Goal: Task Accomplishment & Management: Use online tool/utility

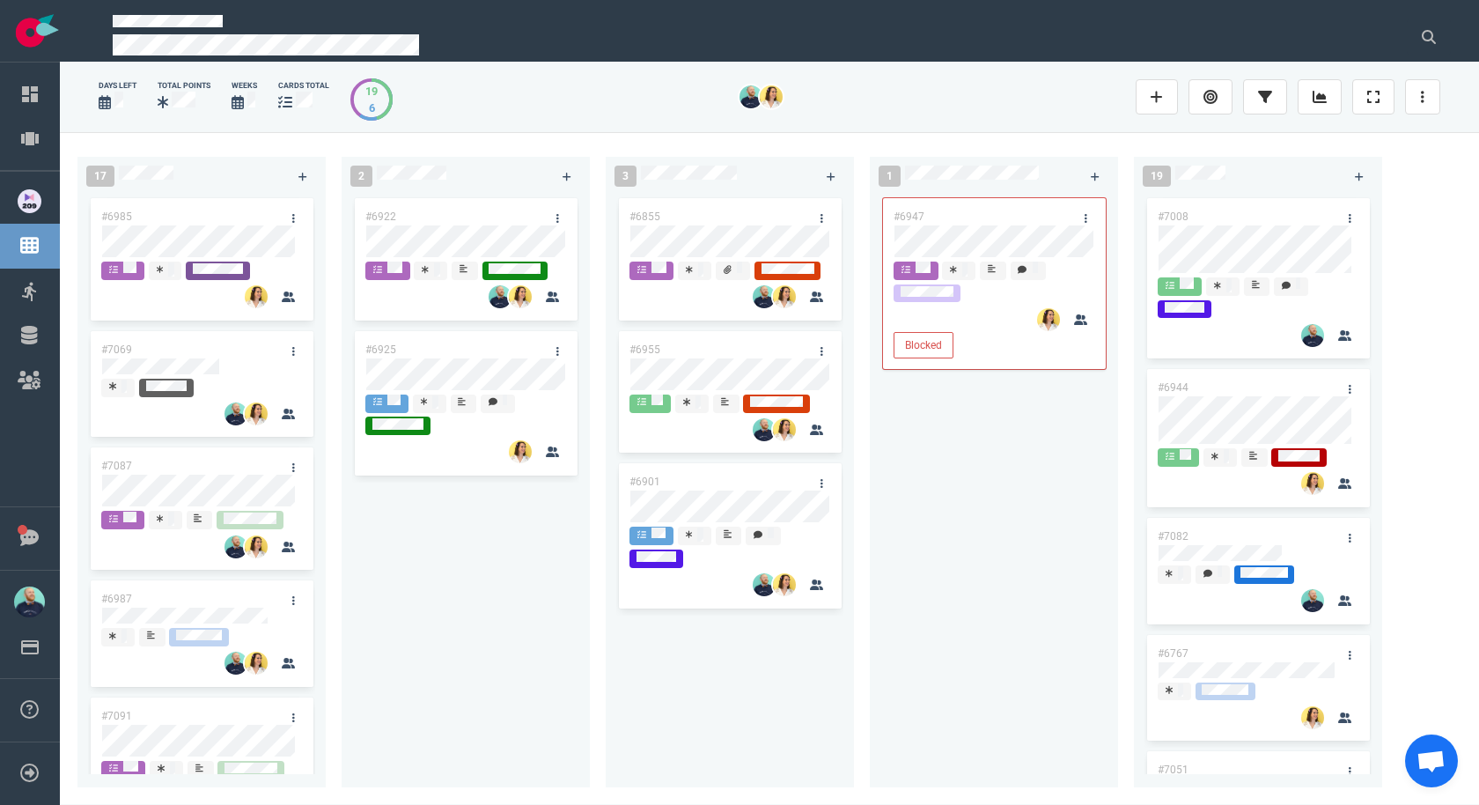
click at [932, 460] on div "#6947 Blocked" at bounding box center [993, 481] width 227 height 572
click at [482, 563] on div "#6922 #6925" at bounding box center [465, 481] width 227 height 572
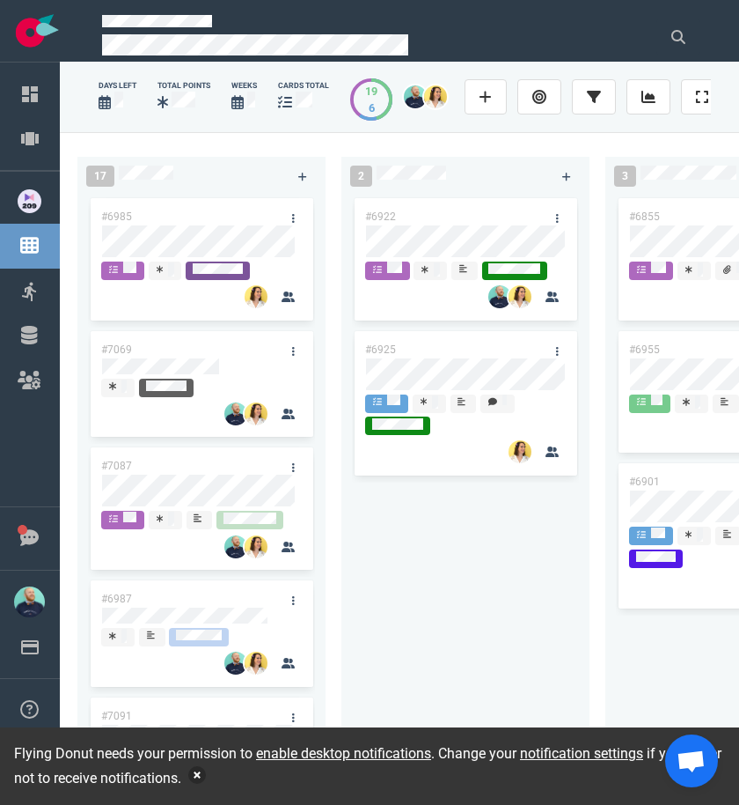
click at [206, 776] on button "button" at bounding box center [197, 775] width 18 height 18
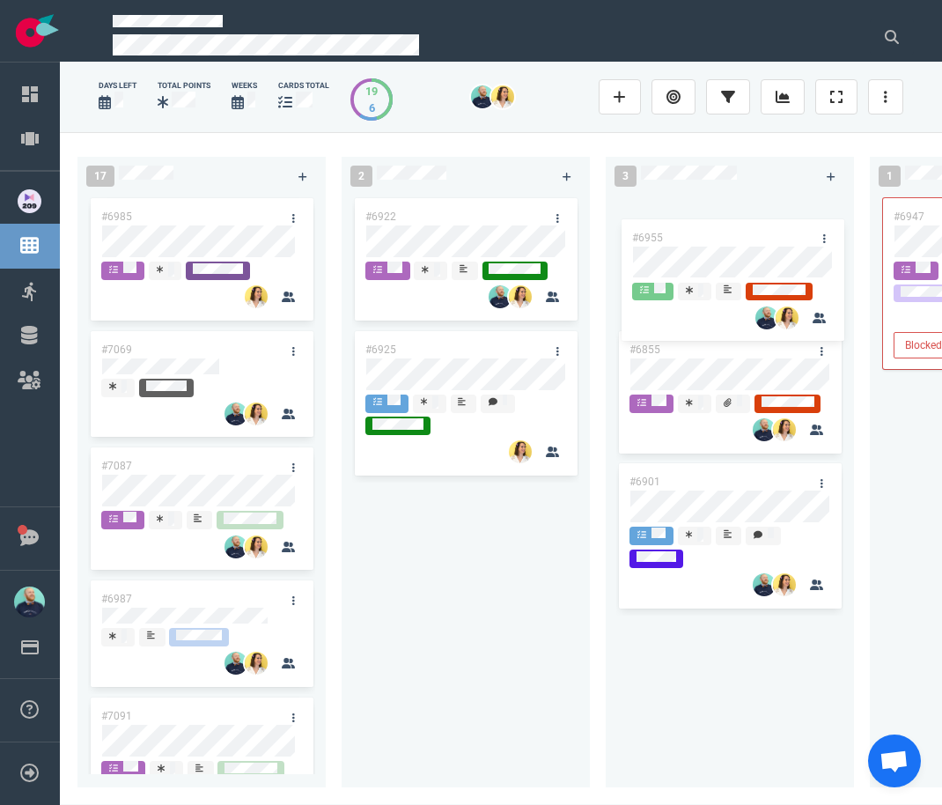
drag, startPoint x: 710, startPoint y: 349, endPoint x: 716, endPoint y: 224, distance: 125.2
click at [715, 224] on div "#6855 #6955 #6901 #6955" at bounding box center [729, 481] width 227 height 572
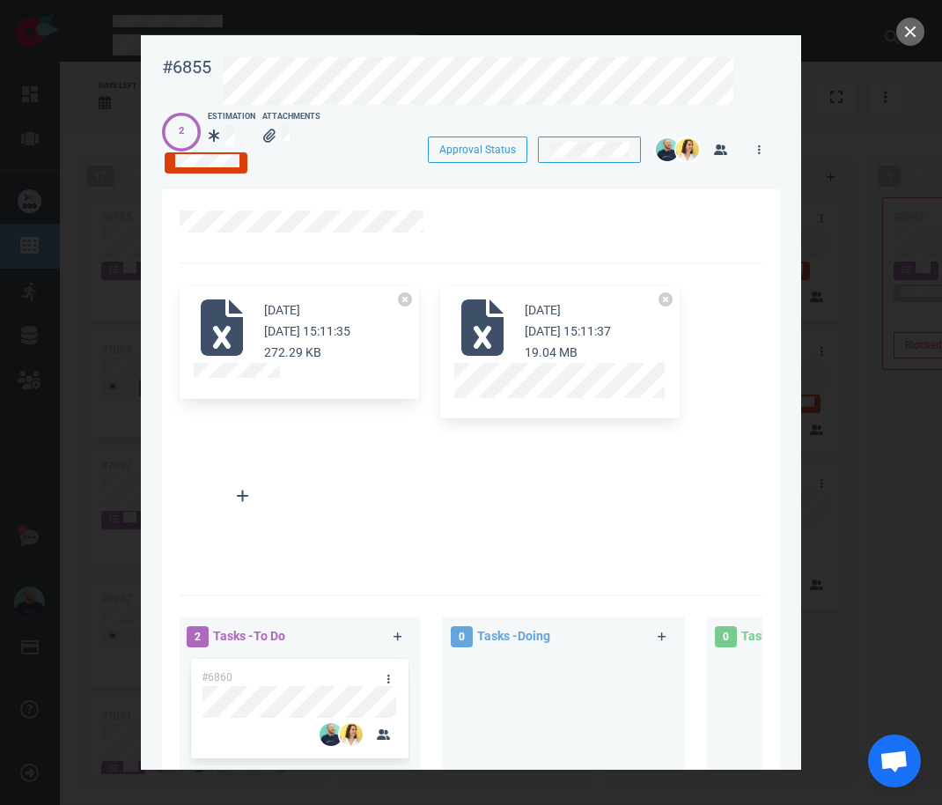
click at [393, 52] on div at bounding box center [477, 78] width 533 height 65
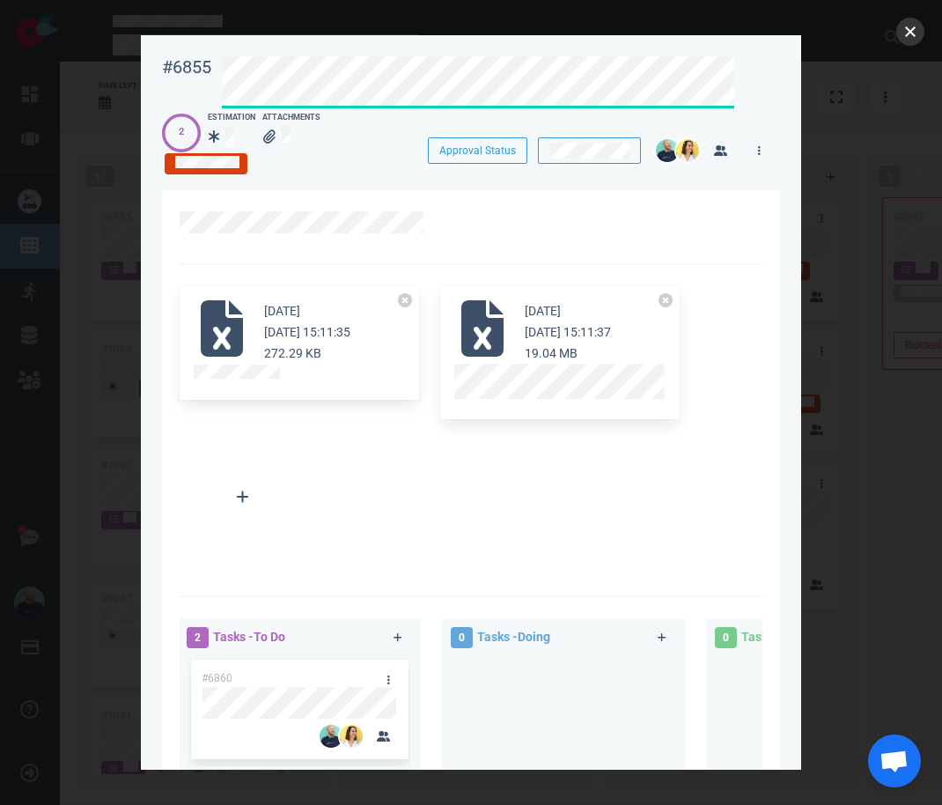
click at [914, 33] on button "close" at bounding box center [910, 32] width 28 height 28
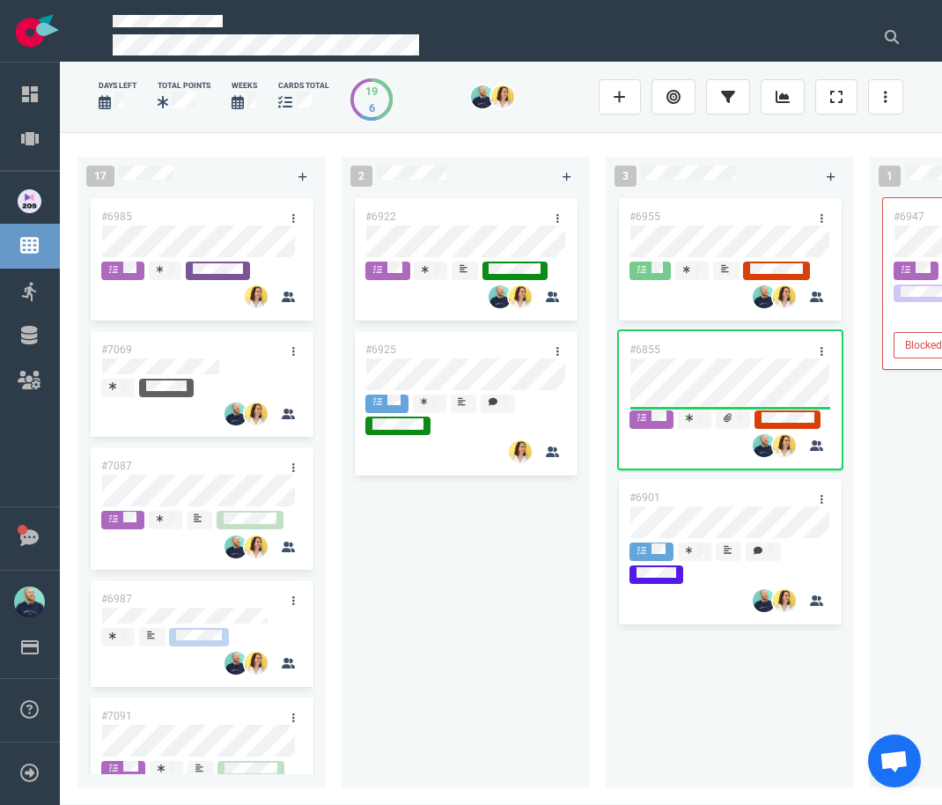
click at [478, 607] on div "#6922 #6925" at bounding box center [465, 481] width 227 height 572
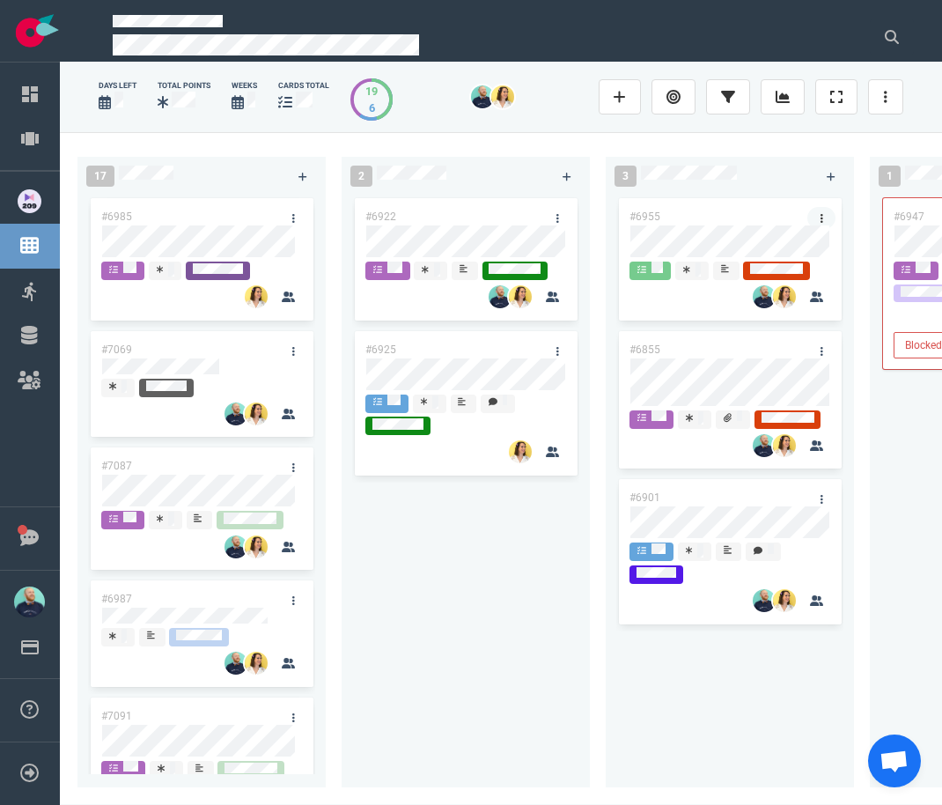
click at [822, 215] on icon at bounding box center [821, 218] width 3 height 11
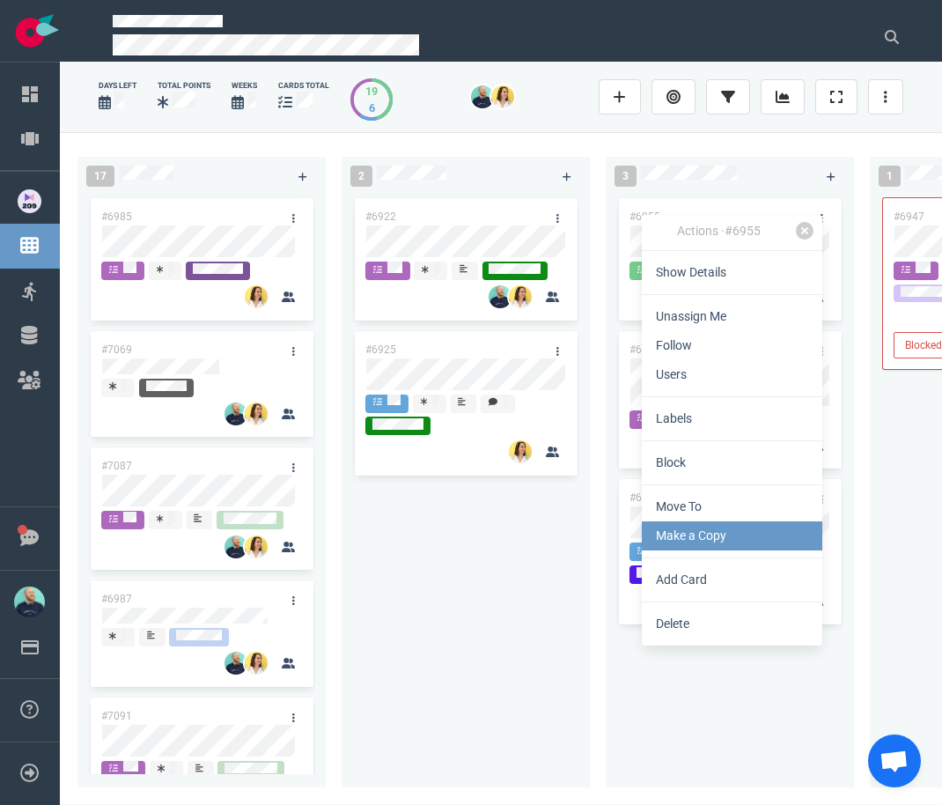
click at [681, 534] on link "Make a Copy" at bounding box center [732, 535] width 180 height 29
select select "sprint"
select select "after"
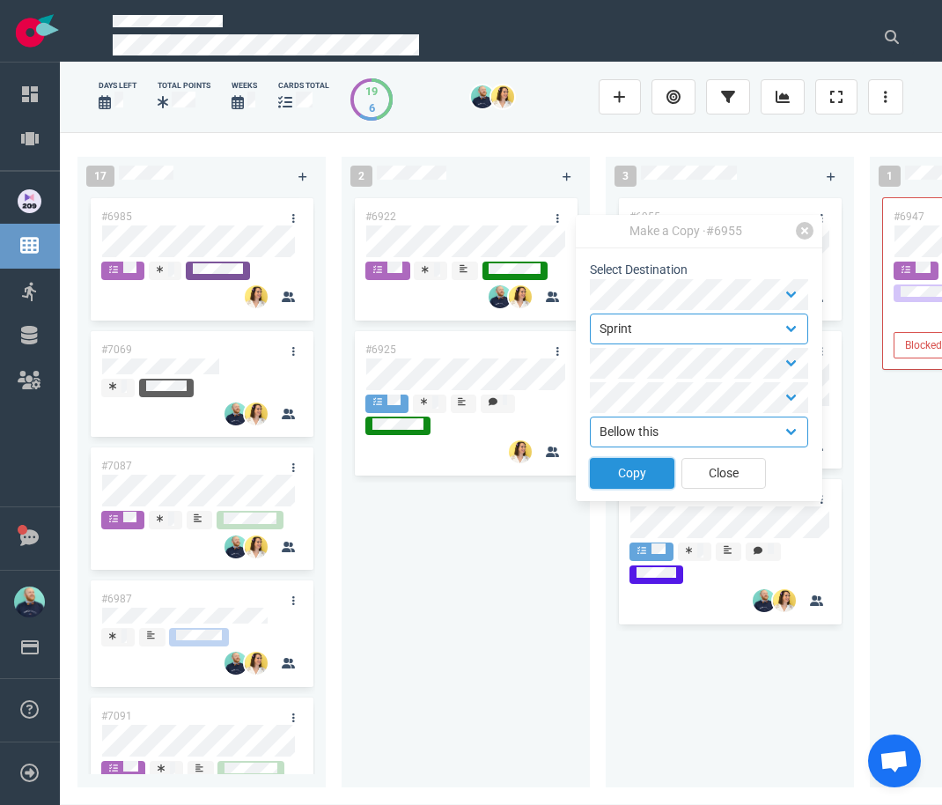
click at [623, 464] on button "Copy" at bounding box center [632, 473] width 85 height 31
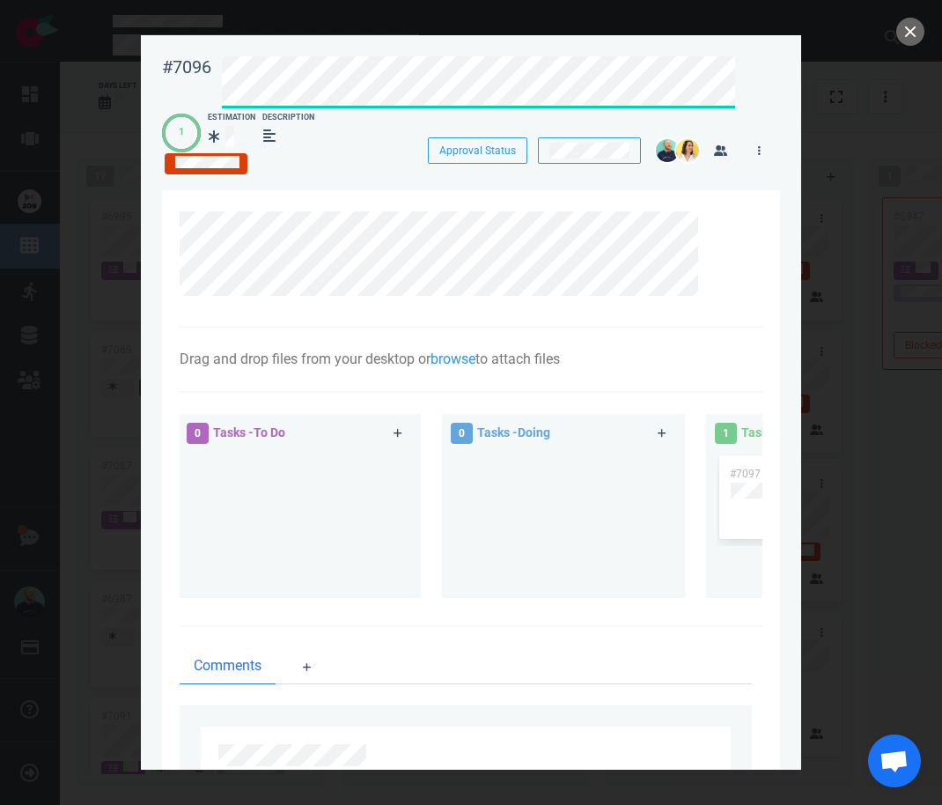
click at [222, 66] on div at bounding box center [477, 79] width 533 height 66
click at [712, 219] on icon at bounding box center [715, 222] width 11 height 11
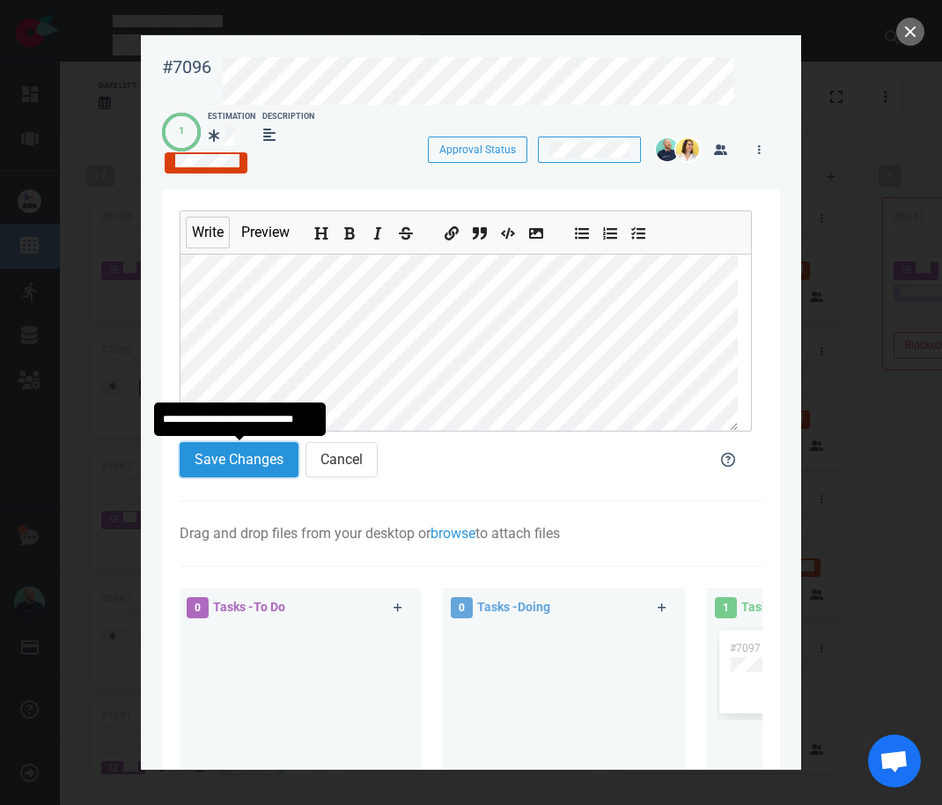
click at [251, 468] on button "Save Changes" at bounding box center [239, 459] width 119 height 35
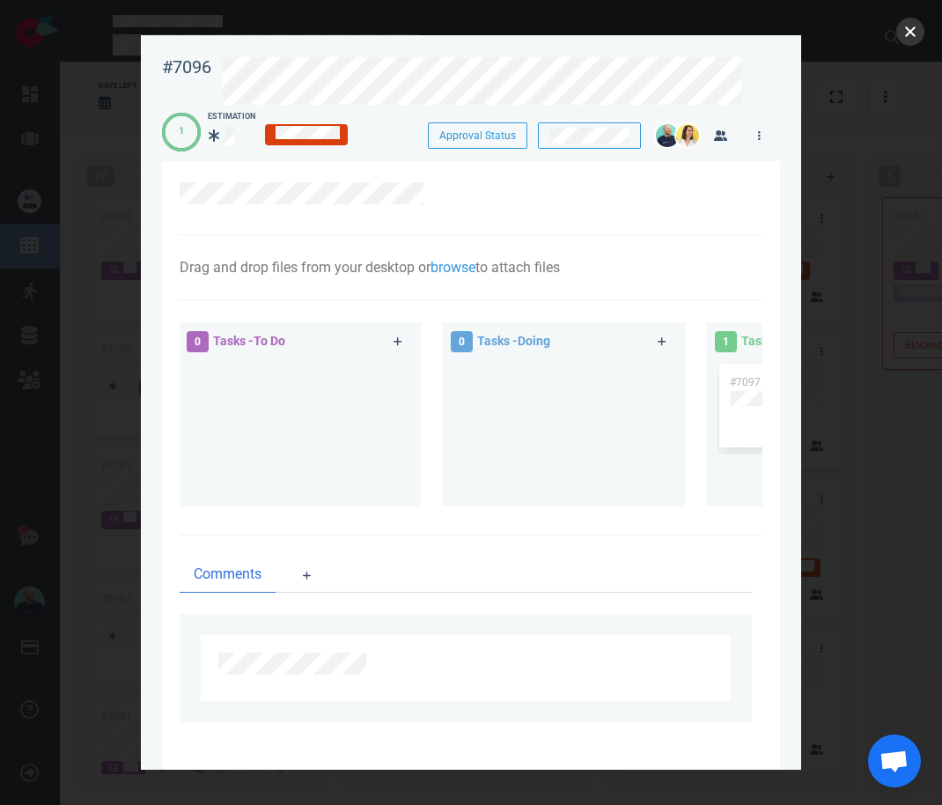
click at [918, 28] on button "close" at bounding box center [910, 32] width 28 height 28
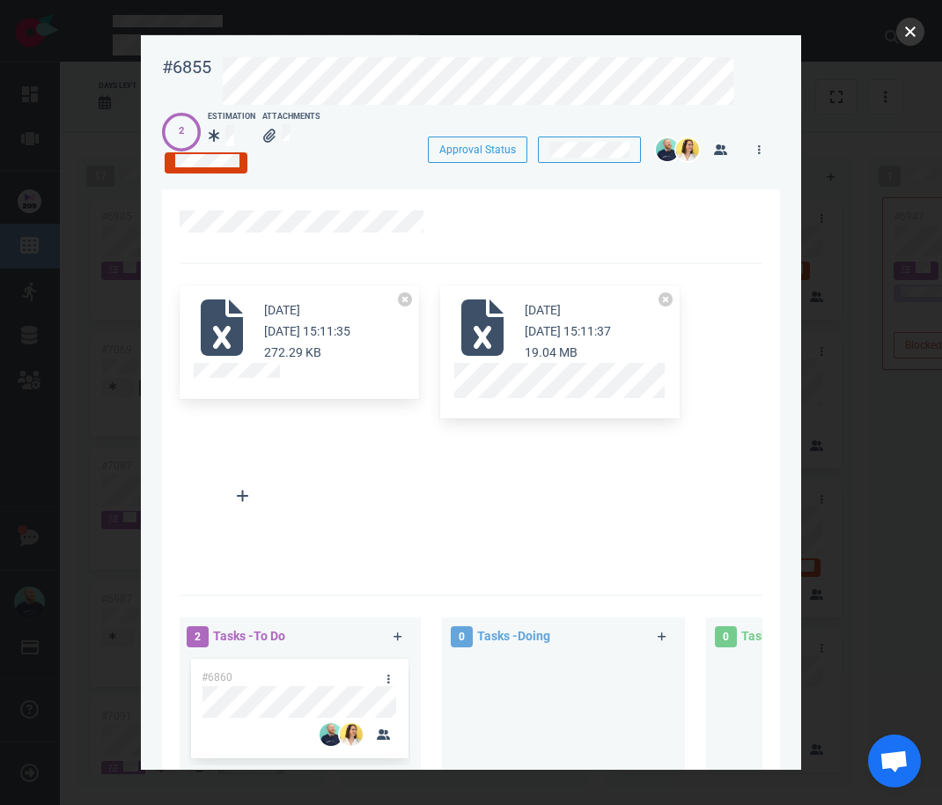
click at [905, 41] on button "close" at bounding box center [910, 32] width 28 height 28
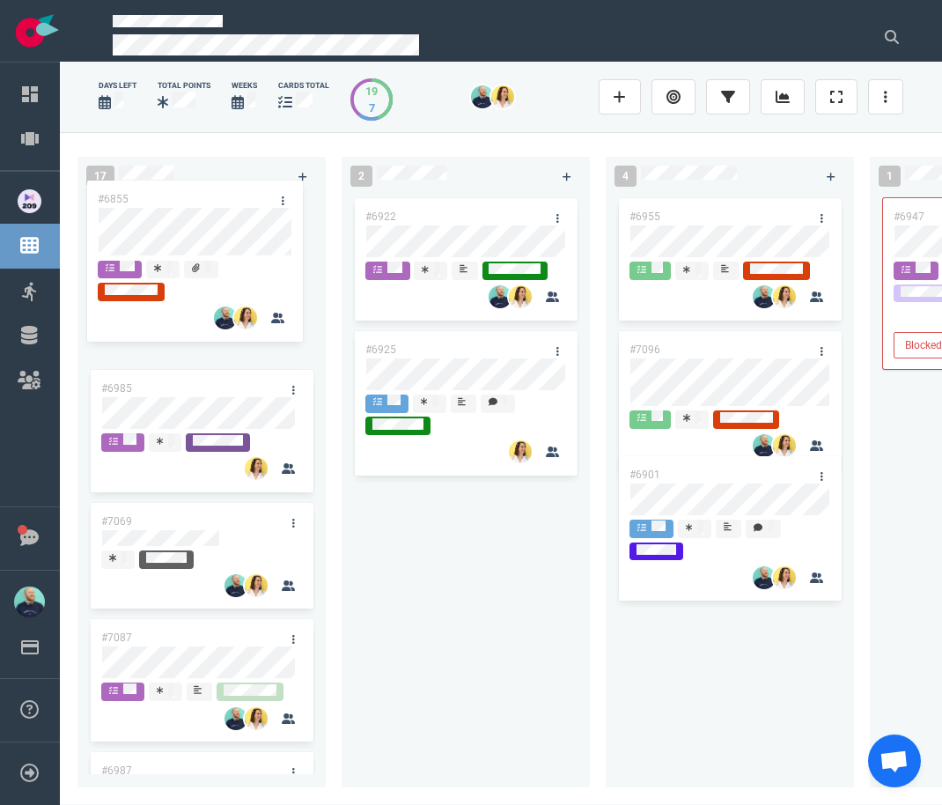
drag, startPoint x: 697, startPoint y: 494, endPoint x: 166, endPoint y: 195, distance: 609.8
click at [166, 195] on div "17 #6985 #7069 #7087 #6987 #7091 #6930 #6662 #6934 #6912 #6918 #7047 2 #6922 #6…" at bounding box center [501, 468] width 882 height 672
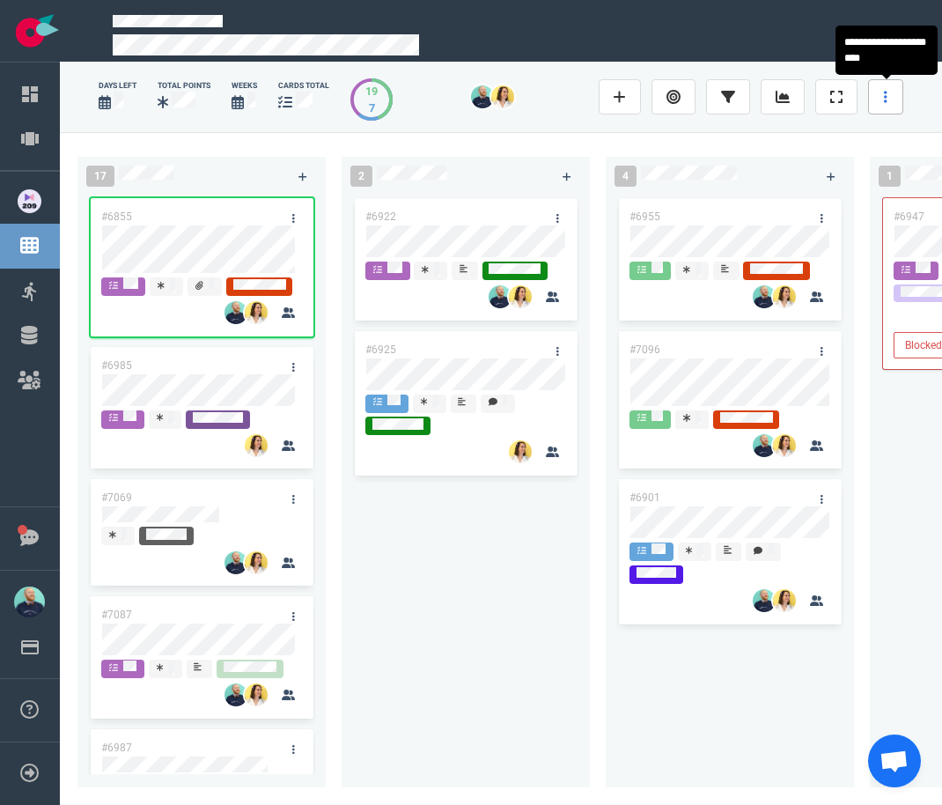
click at [872, 83] on link at bounding box center [885, 96] width 35 height 35
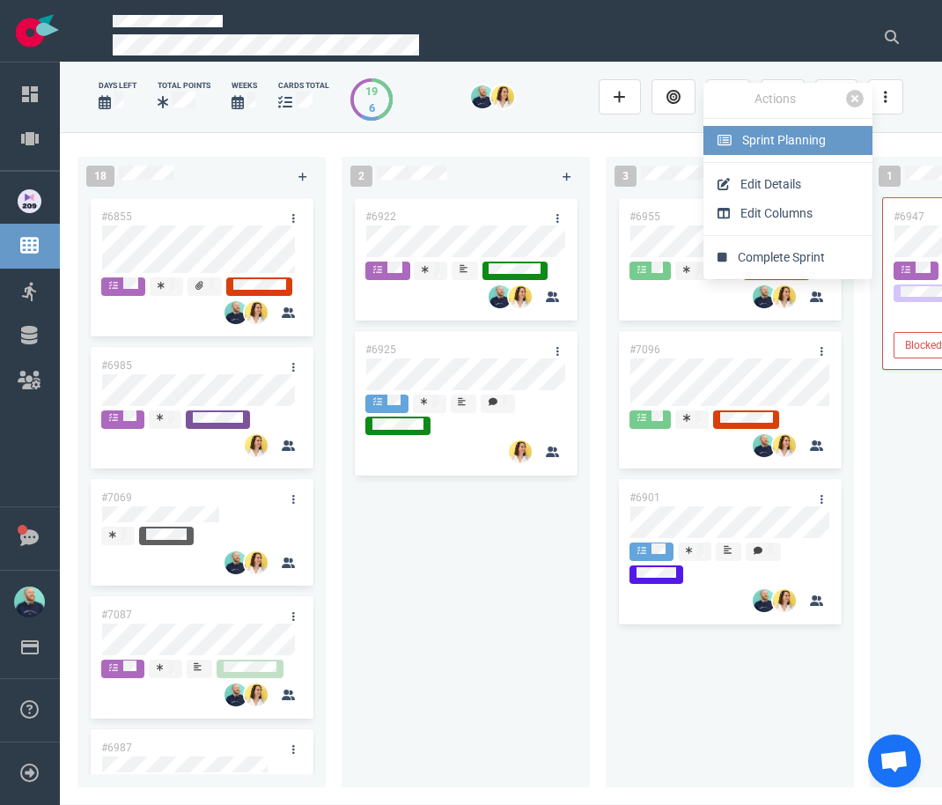
click at [776, 146] on span "Sprint Planning" at bounding box center [784, 140] width 84 height 14
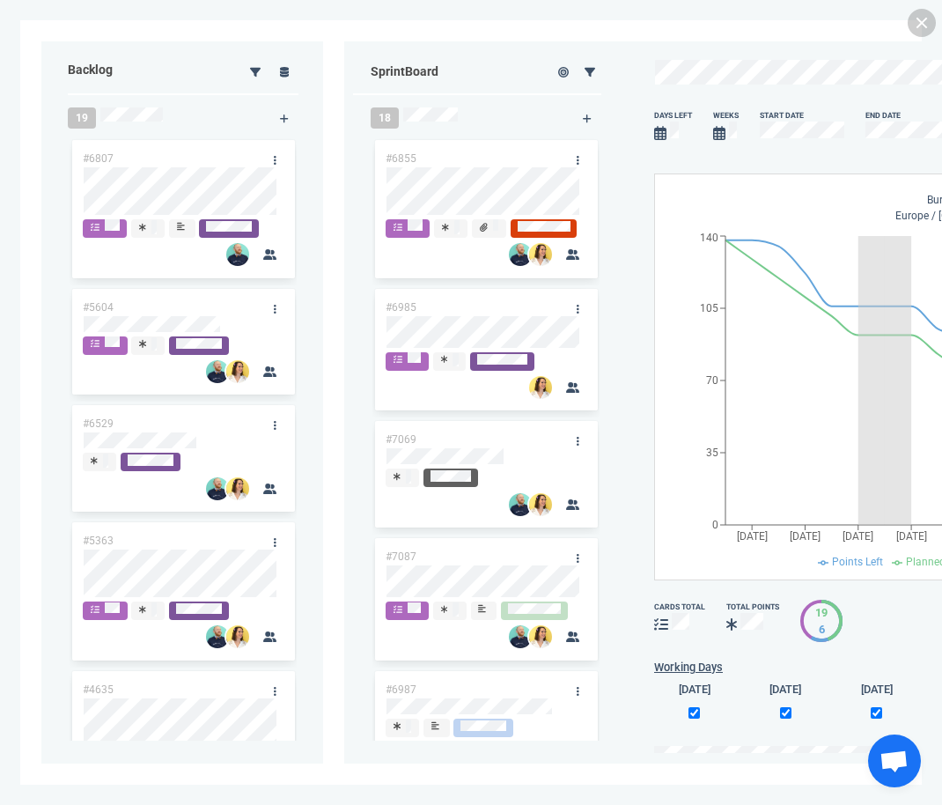
click at [298, 72] on div at bounding box center [271, 71] width 76 height 43
click at [289, 72] on icon at bounding box center [285, 72] width 10 height 11
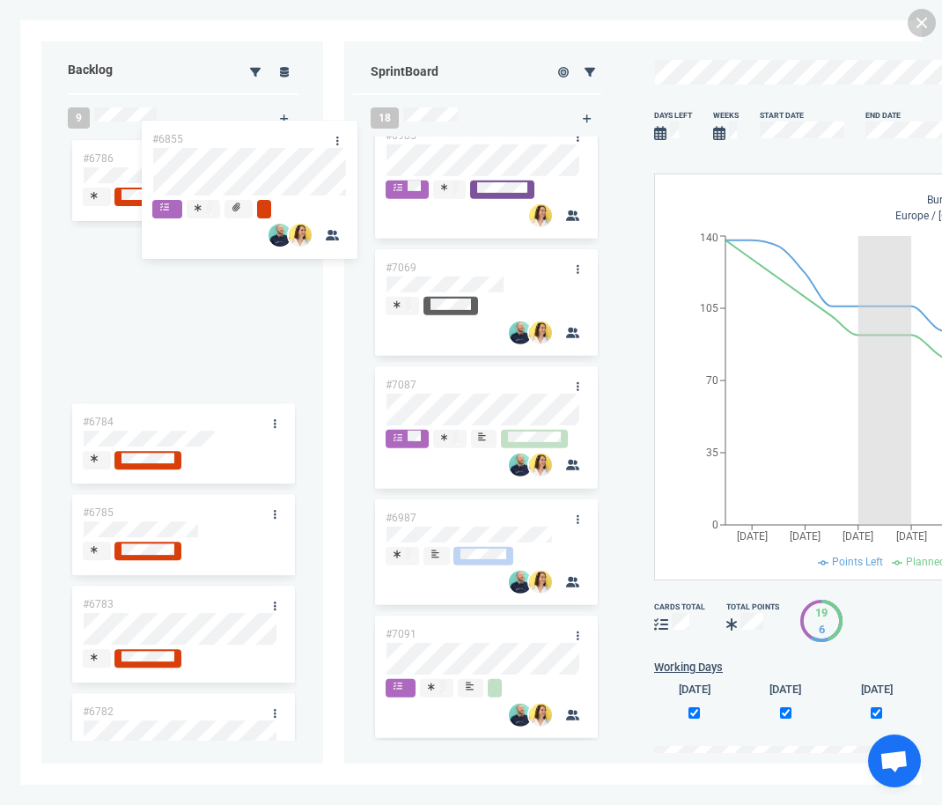
drag, startPoint x: 227, startPoint y: 133, endPoint x: 210, endPoint y: 135, distance: 17.7
click at [210, 135] on div "Backlog 9 #6786 #6784 #6785 #6783 #6782 #6781 #6780 #6779 #6140 Sprint Board 18…" at bounding box center [470, 402] width 859 height 722
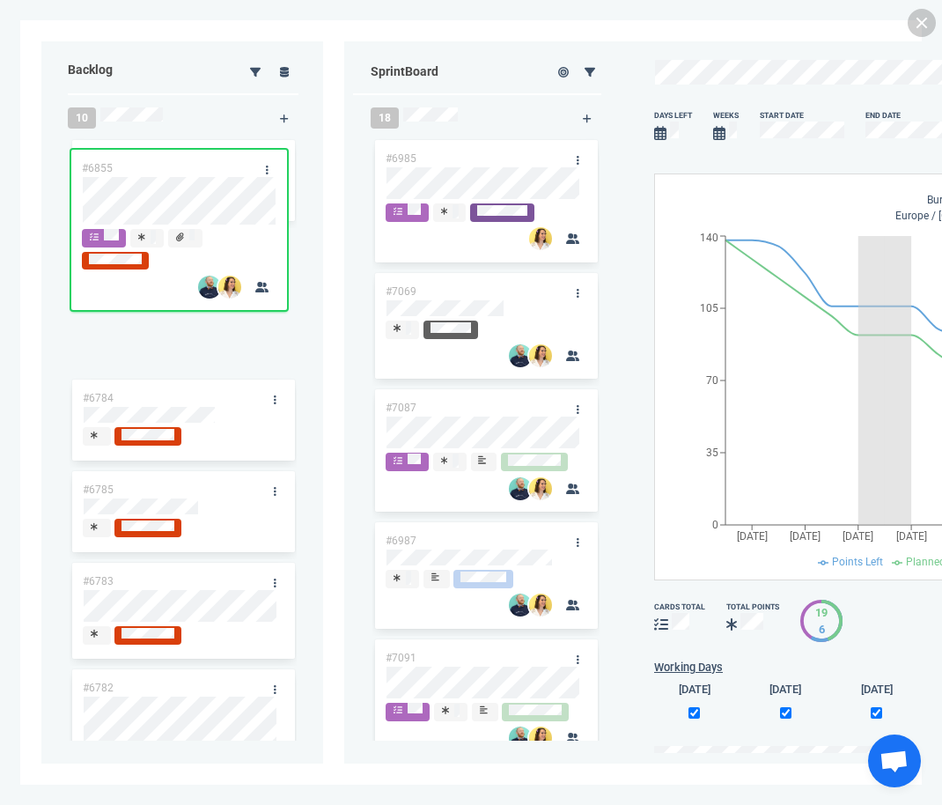
drag, startPoint x: 159, startPoint y: 224, endPoint x: 157, endPoint y: 165, distance: 59.9
click at [158, 165] on div "#6786 #6855 #6784 #6785 #6783 #6782 #6781 #6780 #6779 #6140 #6855" at bounding box center [183, 434] width 227 height 597
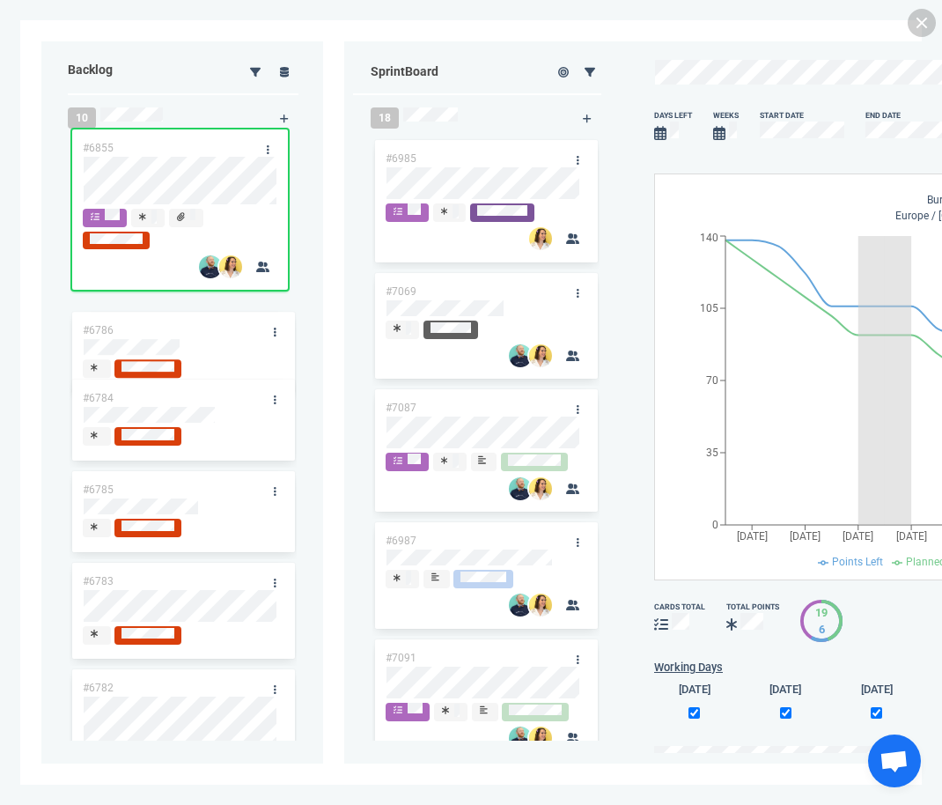
click at [148, 155] on div "#6786 #6855 #6784 #6785 #6783 #6782 #6781 #6780 #6779 #6140 #6855" at bounding box center [183, 434] width 227 height 597
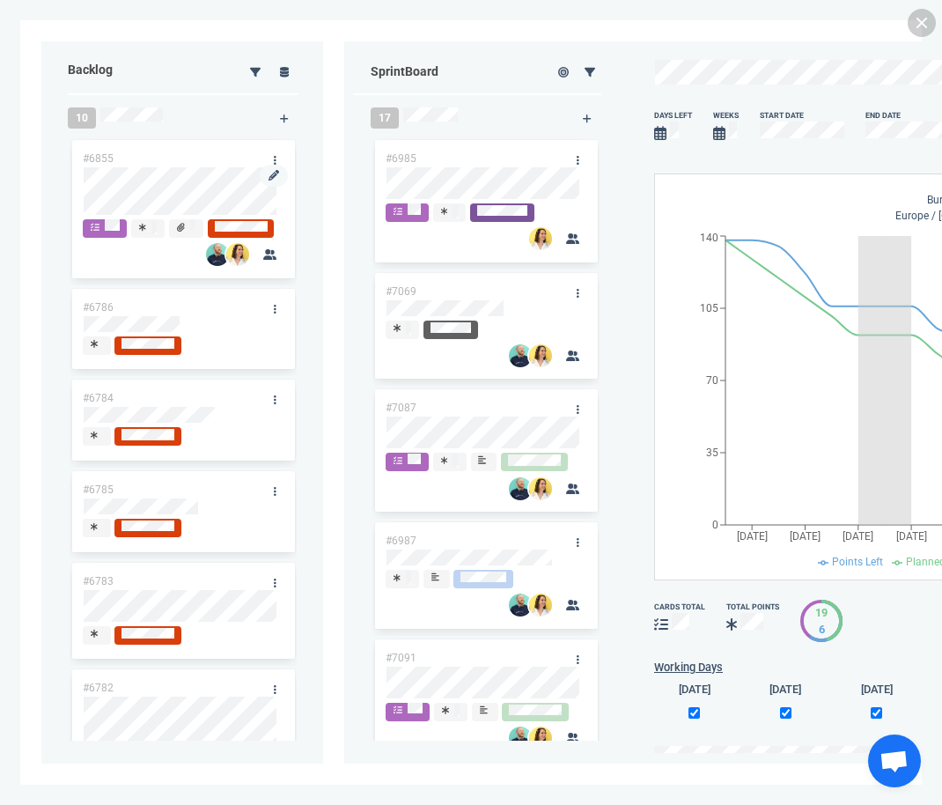
click at [143, 217] on div at bounding box center [183, 217] width 199 height 3
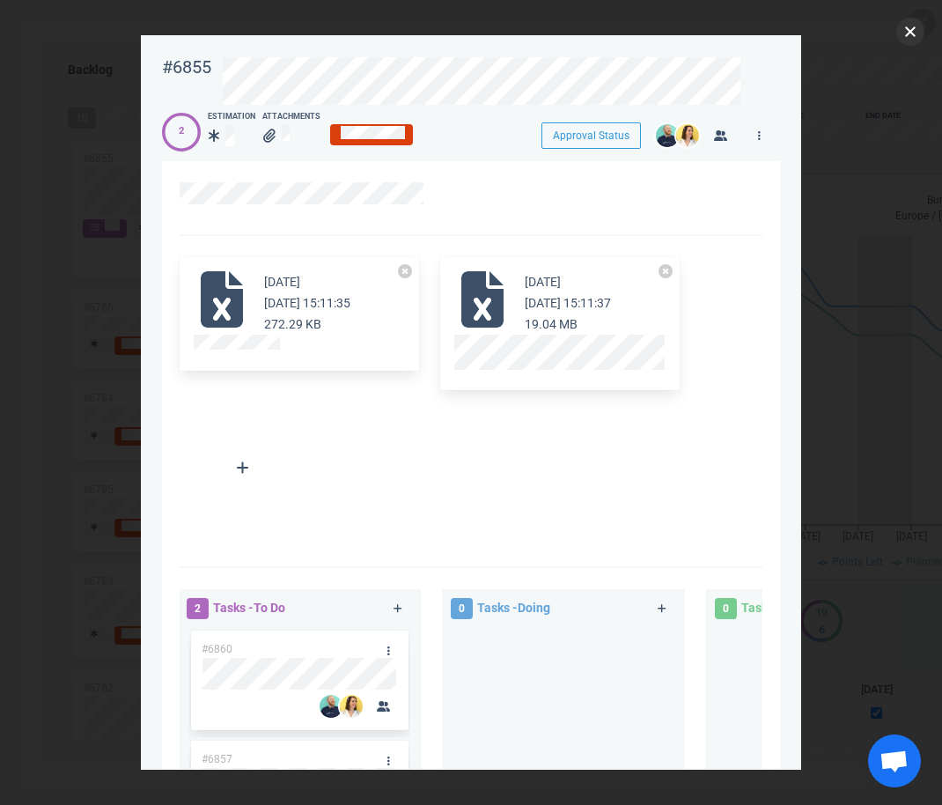
click at [910, 33] on button "close" at bounding box center [910, 32] width 28 height 28
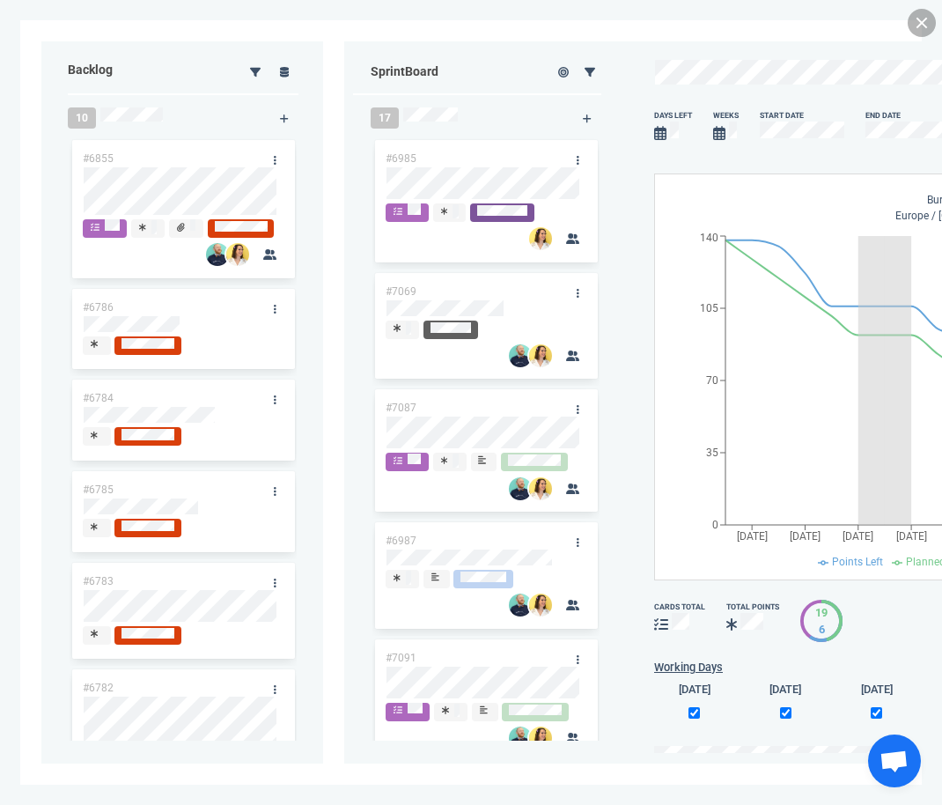
click at [924, 15] on link at bounding box center [922, 23] width 28 height 28
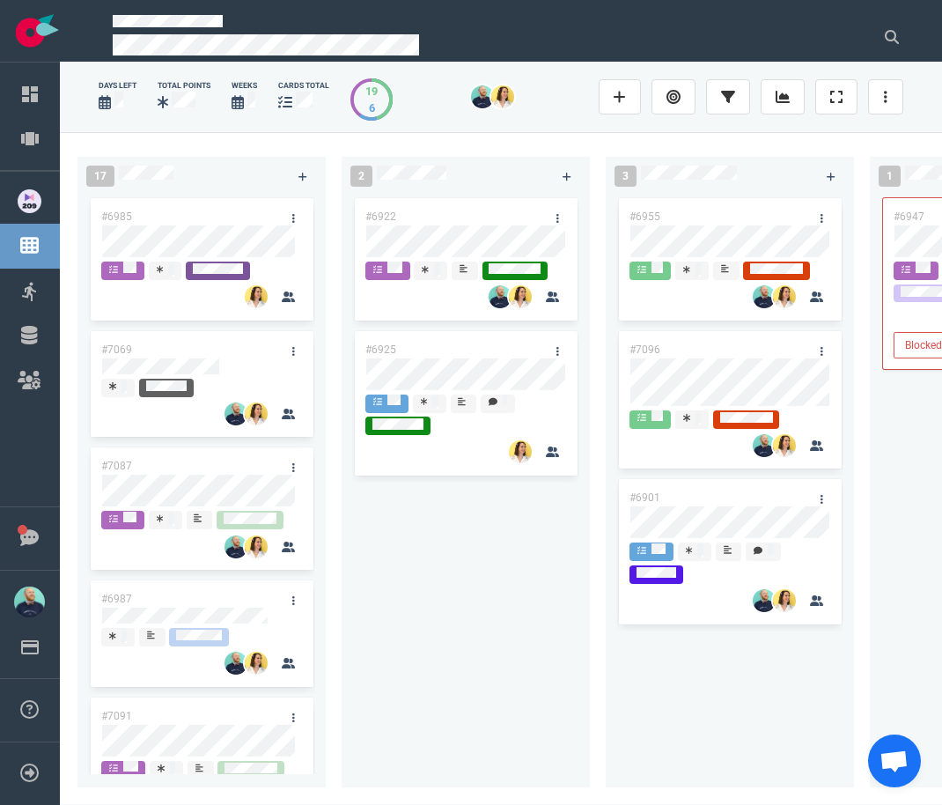
click at [476, 584] on div "#6922 #6925" at bounding box center [465, 481] width 227 height 572
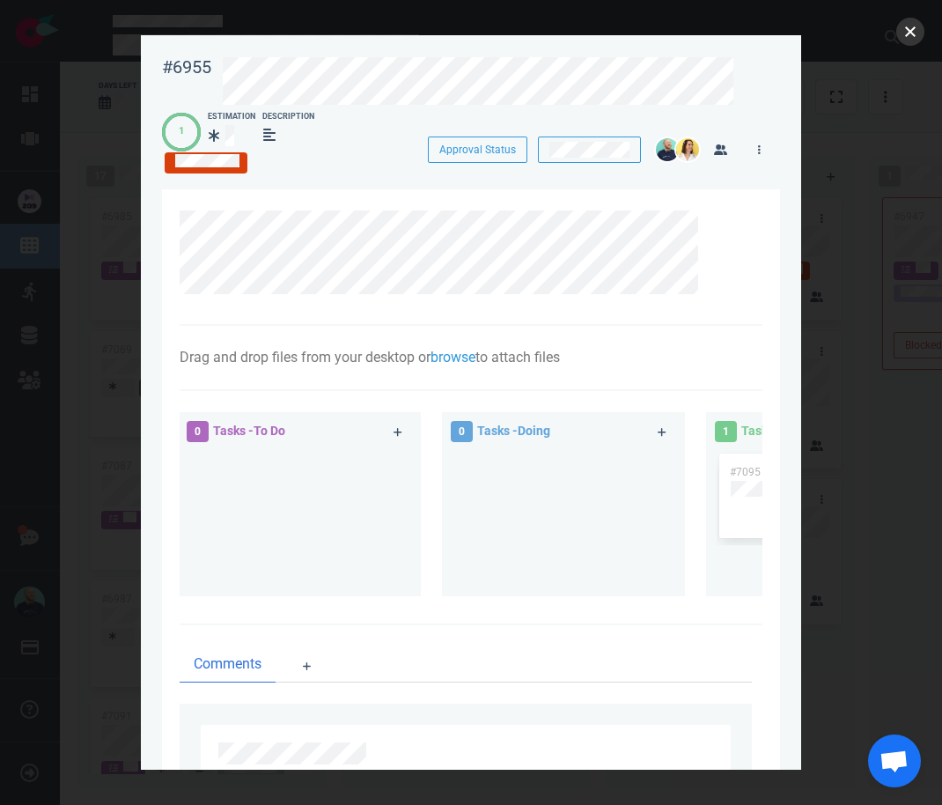
click at [913, 33] on button "close" at bounding box center [910, 32] width 28 height 28
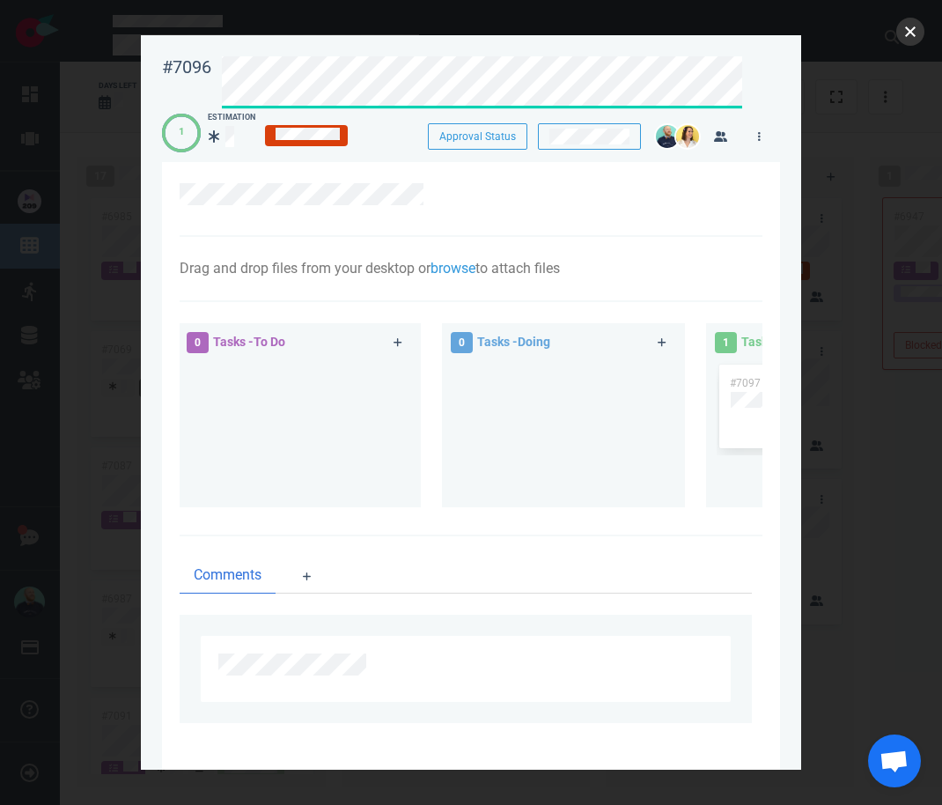
click at [913, 26] on button "close" at bounding box center [910, 32] width 28 height 28
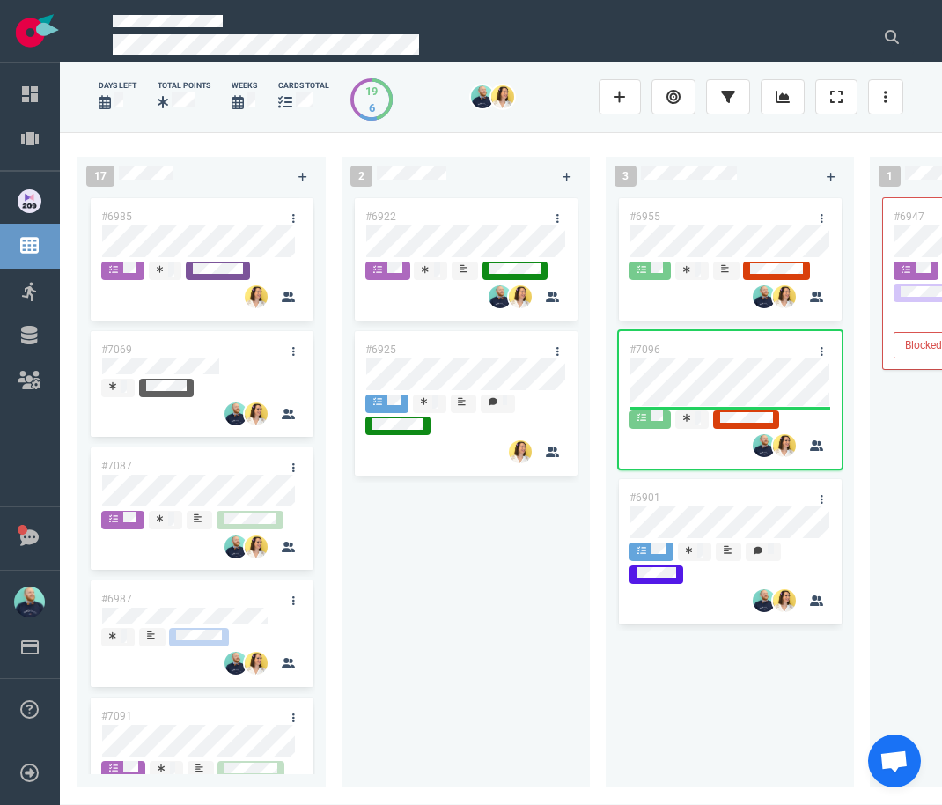
click at [501, 559] on div "#6922 #6925" at bounding box center [465, 481] width 227 height 572
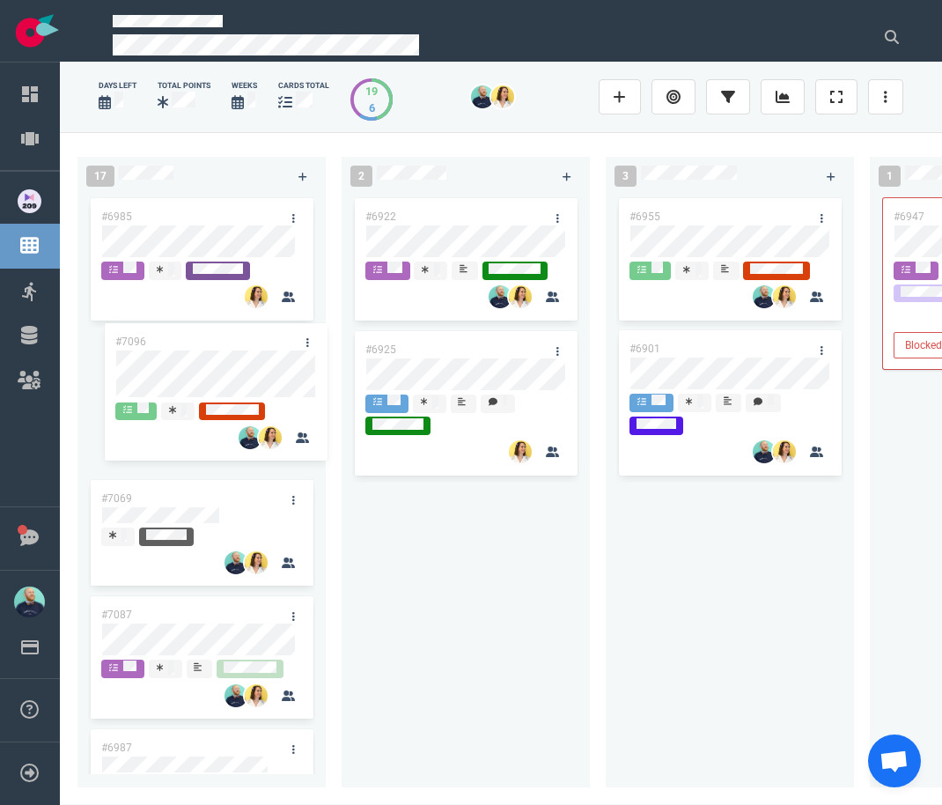
drag, startPoint x: 602, startPoint y: 348, endPoint x: 171, endPoint y: 344, distance: 431.4
click at [171, 344] on div "17 #6985 #7069 #7087 #6987 #7091 #6930 #6662 #6934 #6912 #6918 #7047 2 #6922 #6…" at bounding box center [501, 468] width 882 height 672
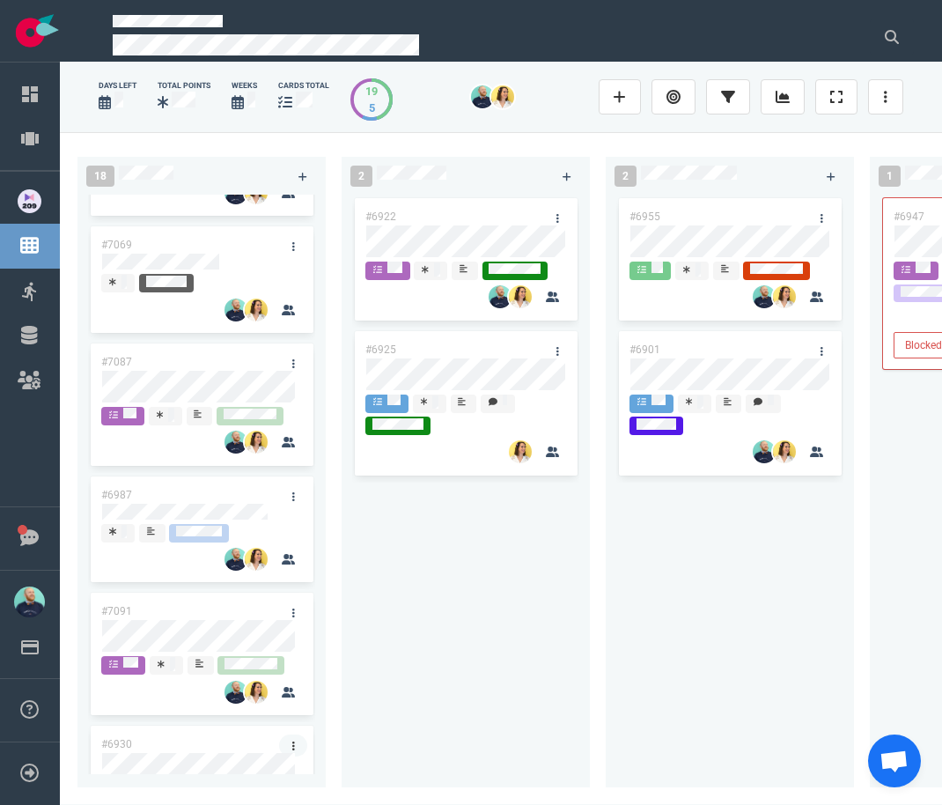
scroll to position [153, 0]
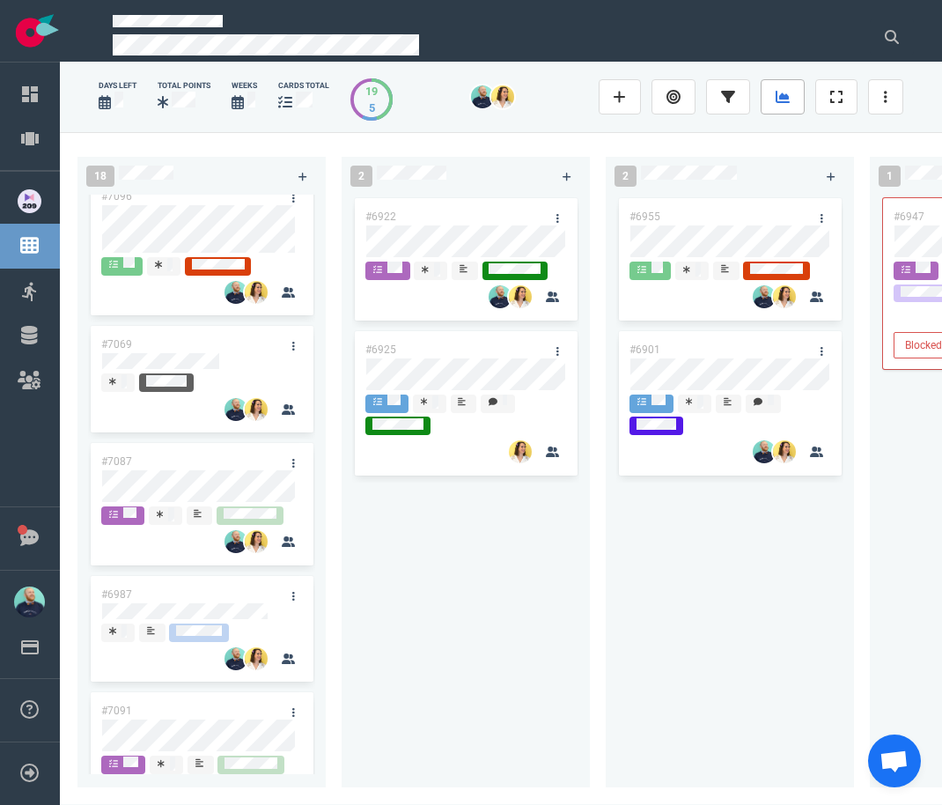
click at [781, 93] on icon at bounding box center [783, 97] width 14 height 14
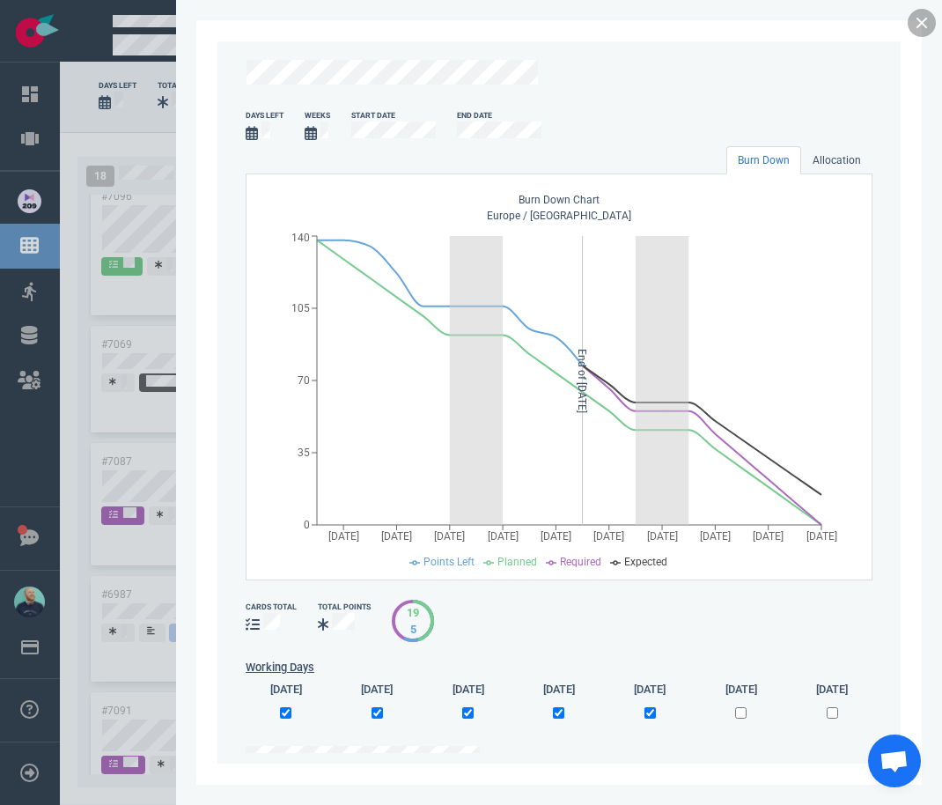
click at [912, 16] on link at bounding box center [922, 23] width 28 height 28
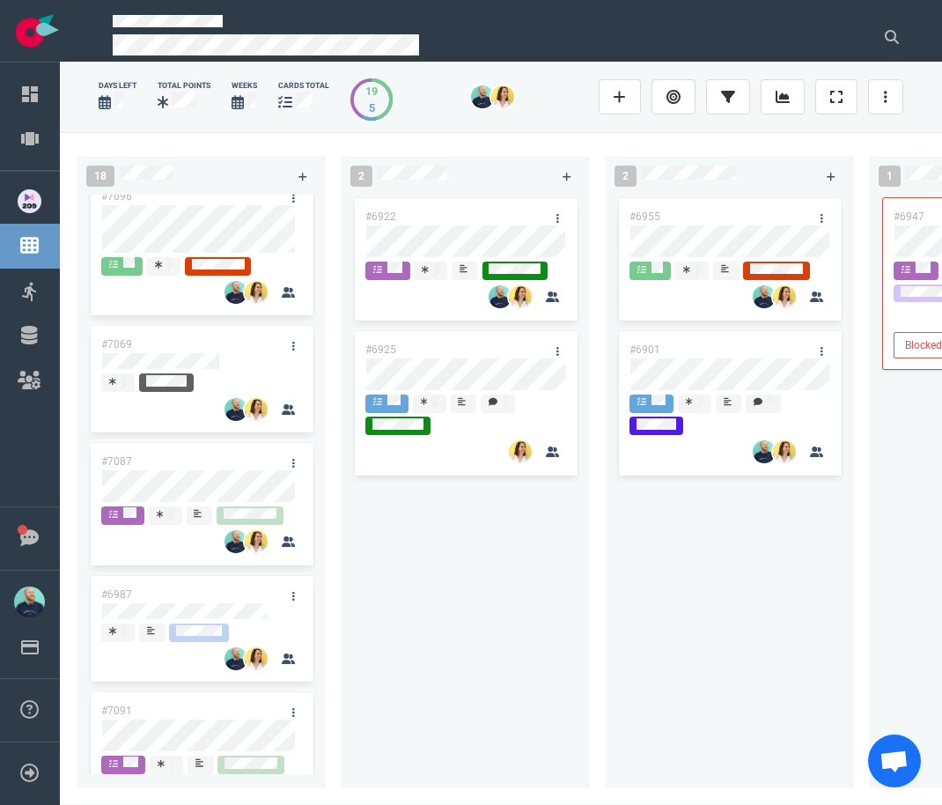
click at [503, 628] on div "#6922 #6925" at bounding box center [465, 481] width 227 height 572
